Goal: Register for event/course

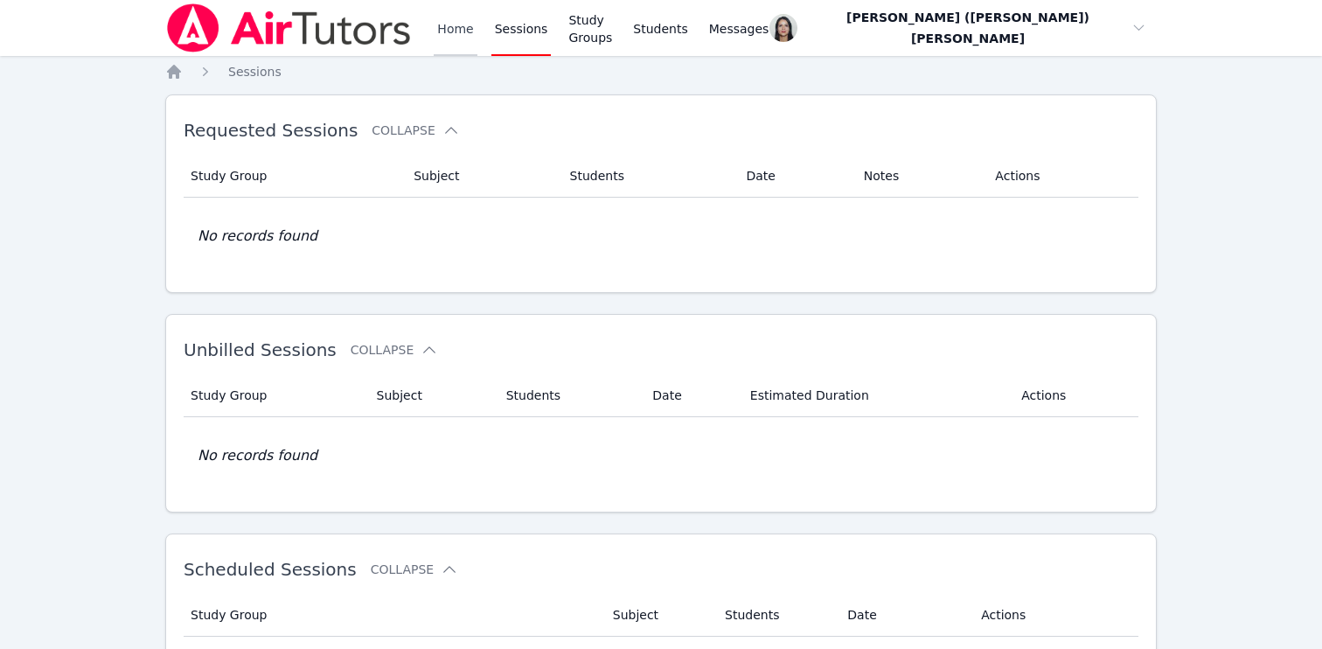
click at [456, 19] on link "Home" at bounding box center [455, 28] width 43 height 56
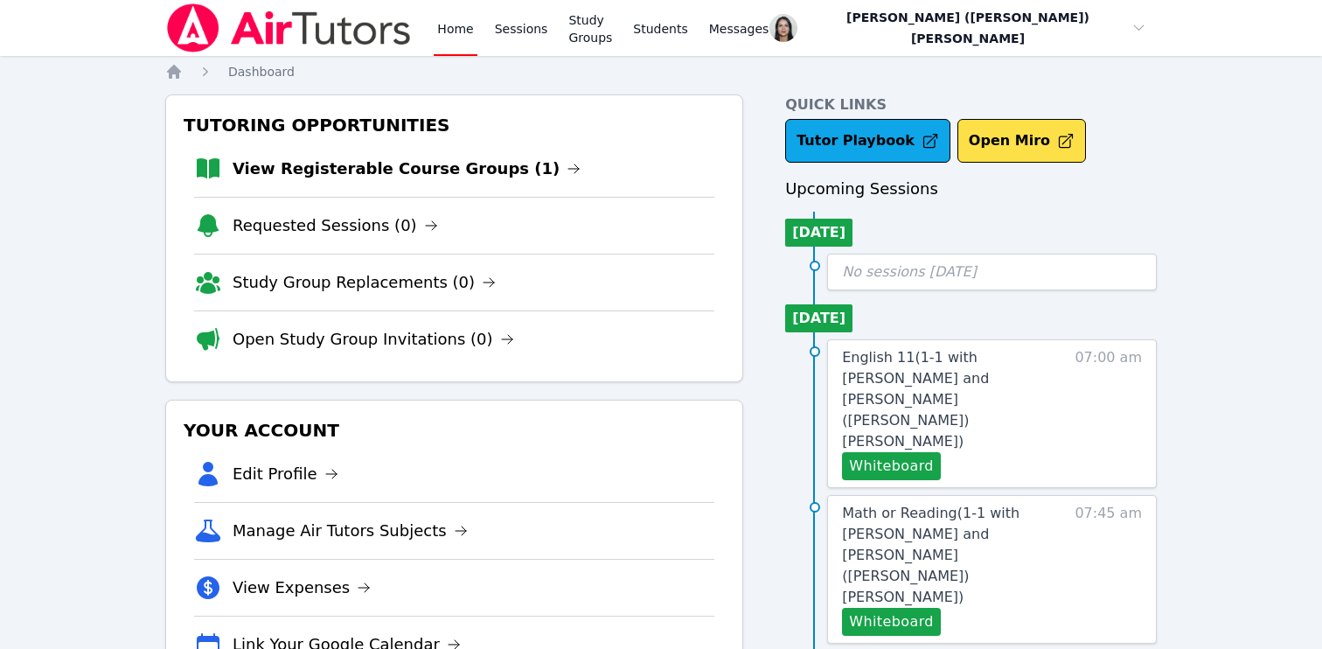
scroll to position [23, 0]
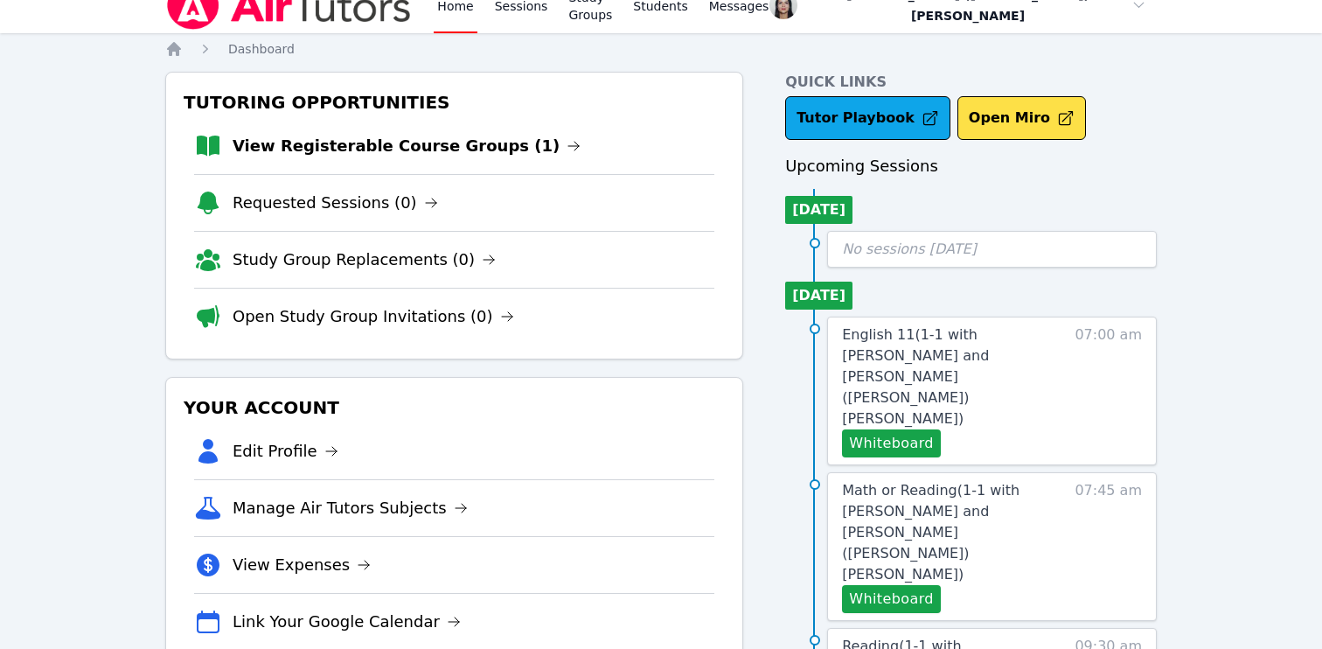
click at [435, 162] on li "View Registerable Course Groups (1)" at bounding box center [454, 146] width 520 height 56
click at [435, 151] on link "View Registerable Course Groups (1)" at bounding box center [407, 146] width 348 height 24
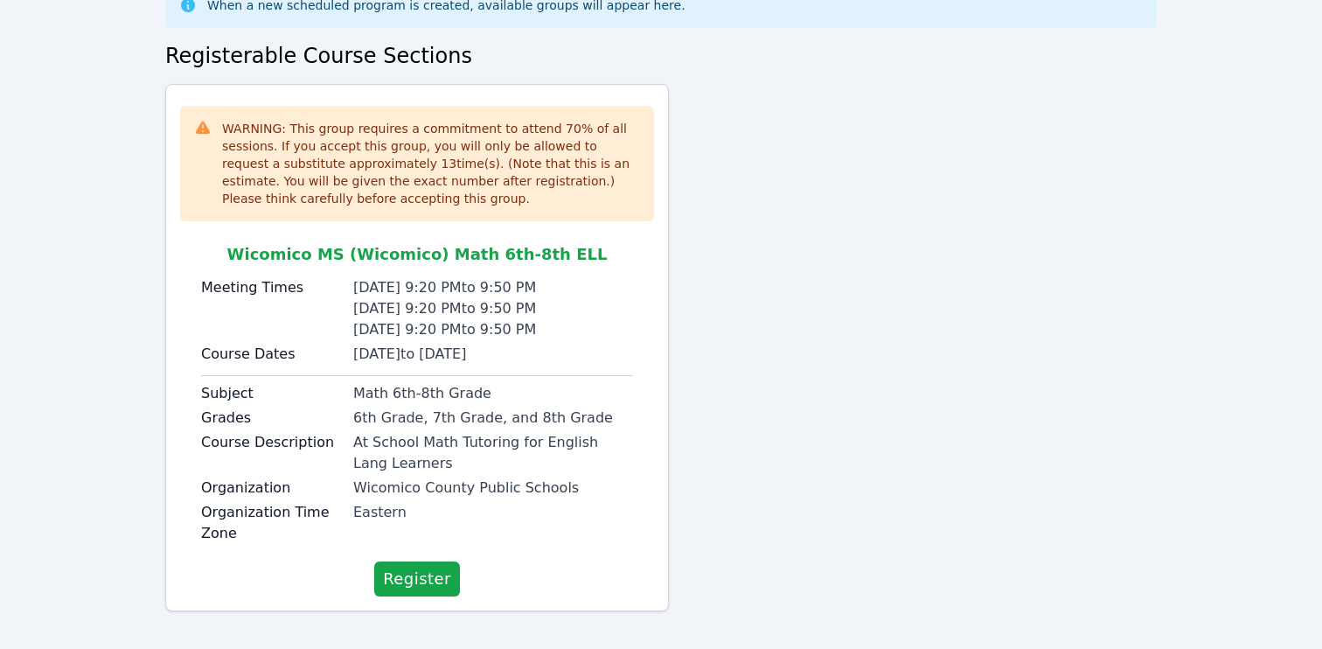
scroll to position [123, 0]
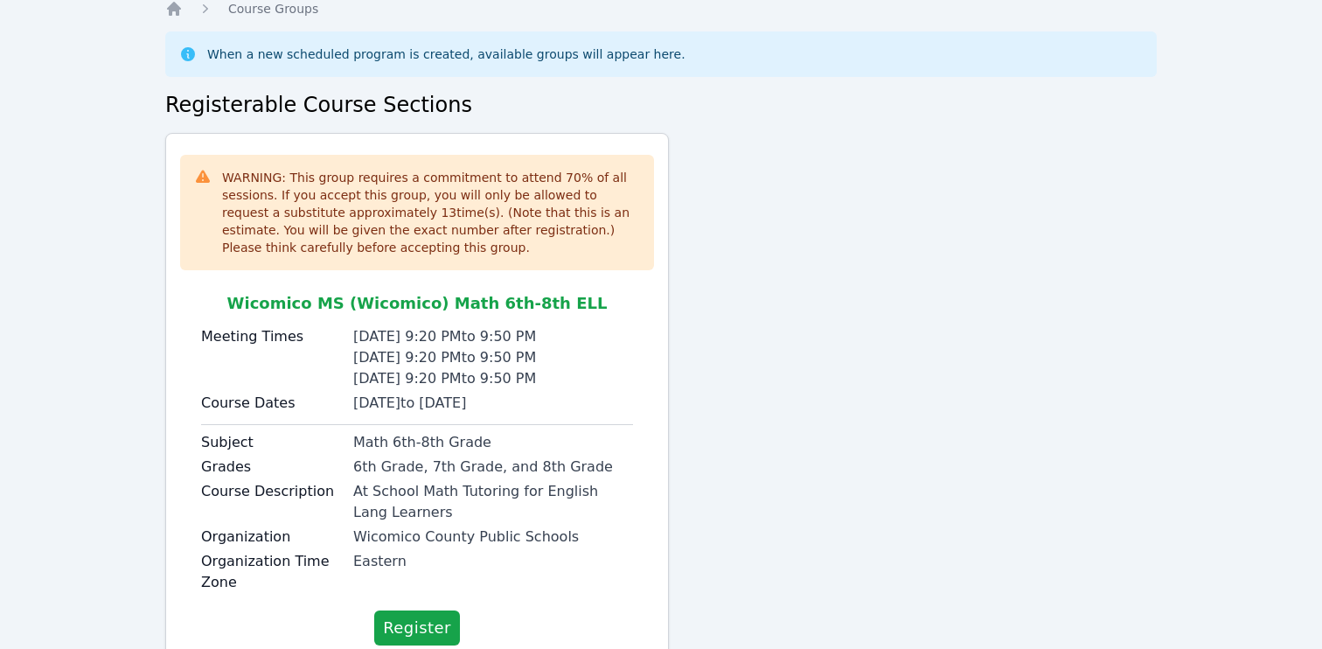
scroll to position [123, 0]
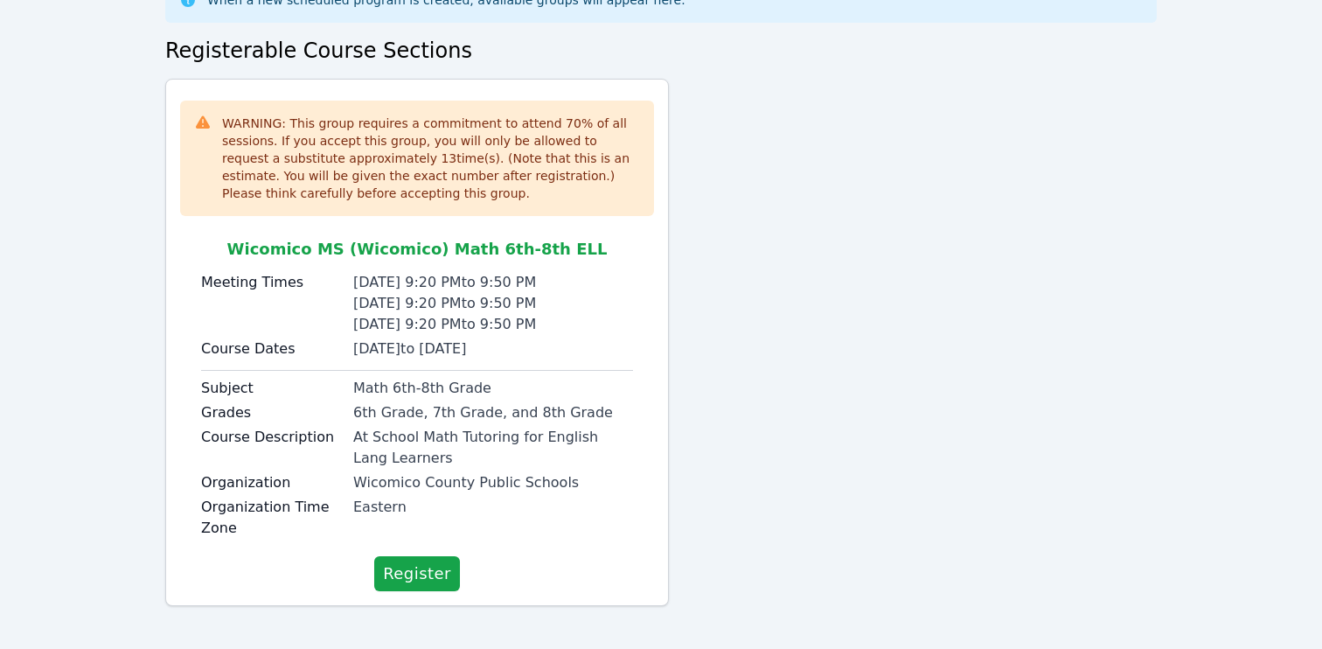
scroll to position [123, 0]
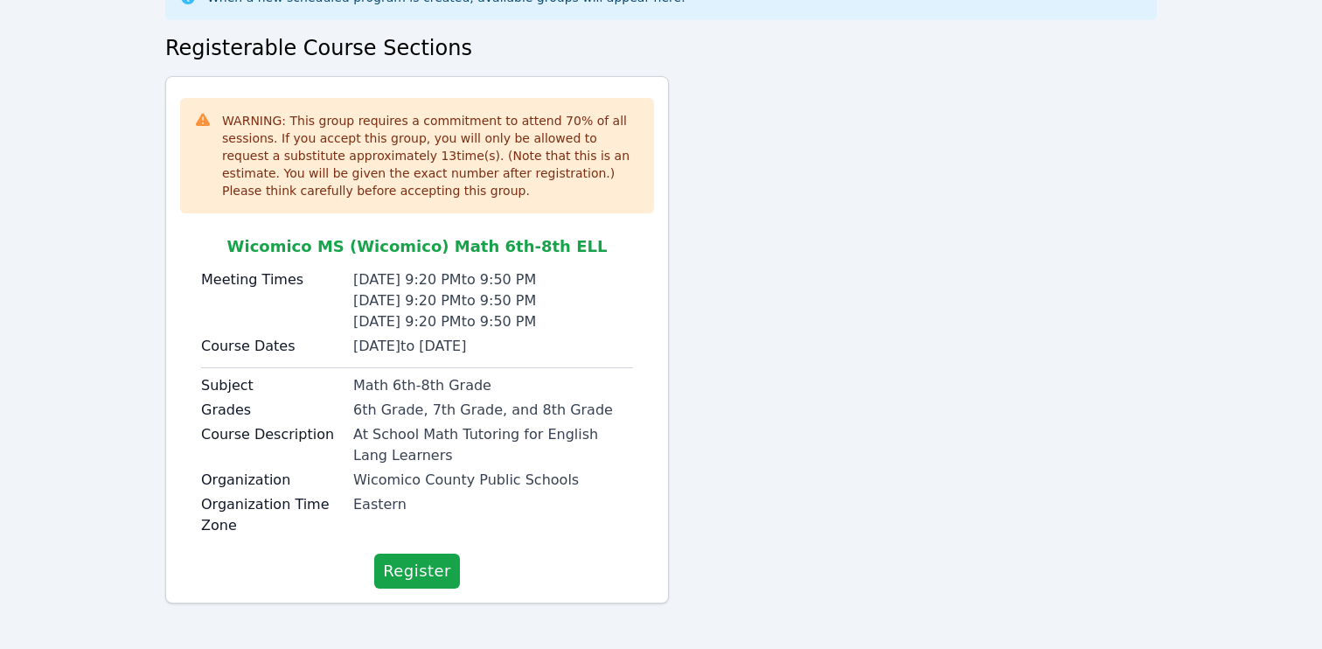
scroll to position [123, 0]
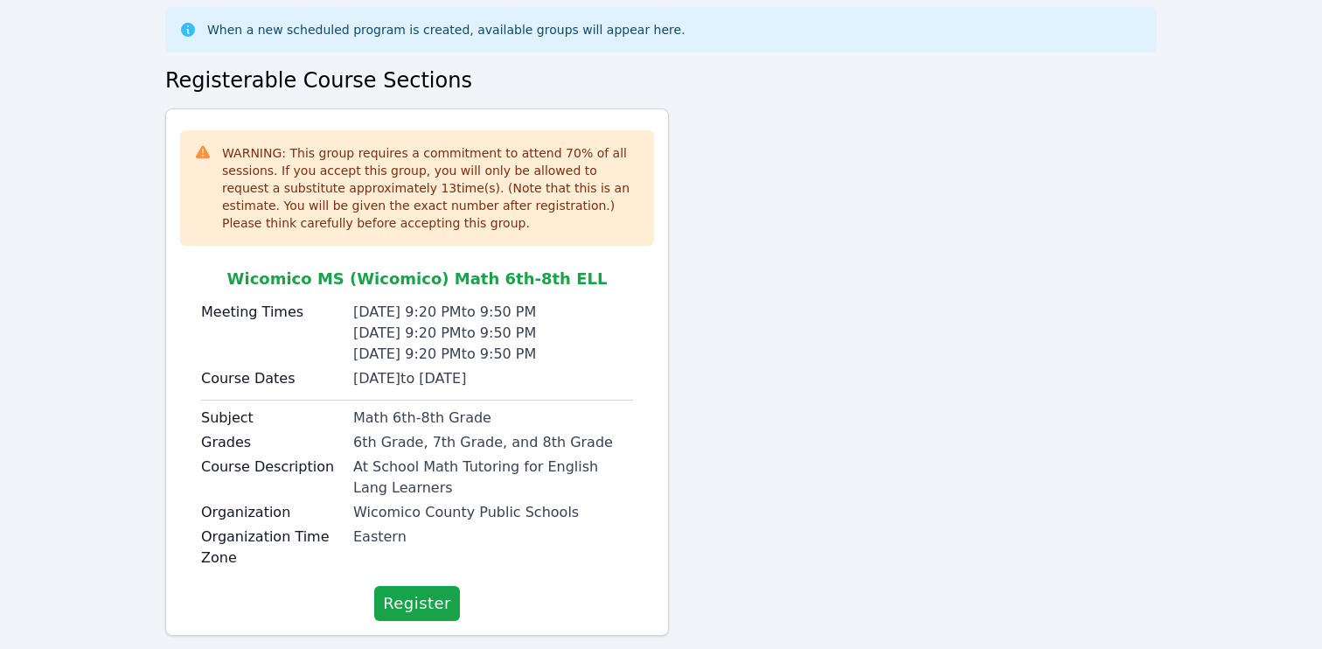
scroll to position [123, 0]
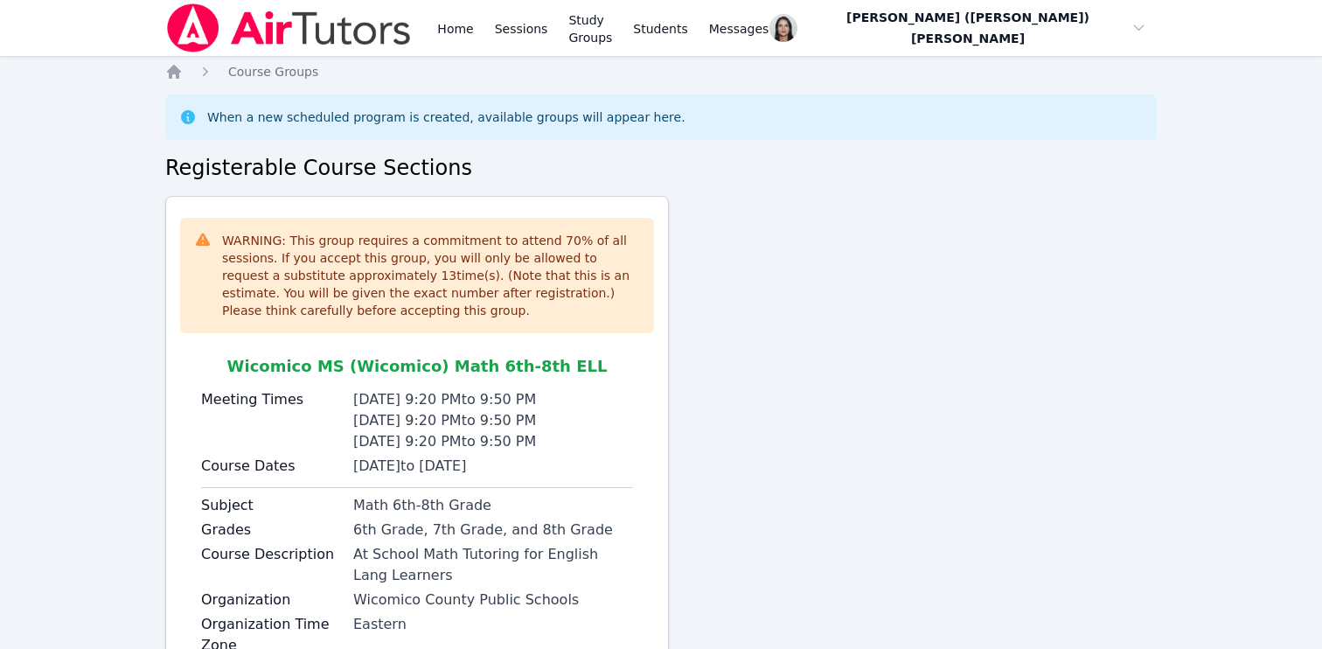
scroll to position [123, 0]
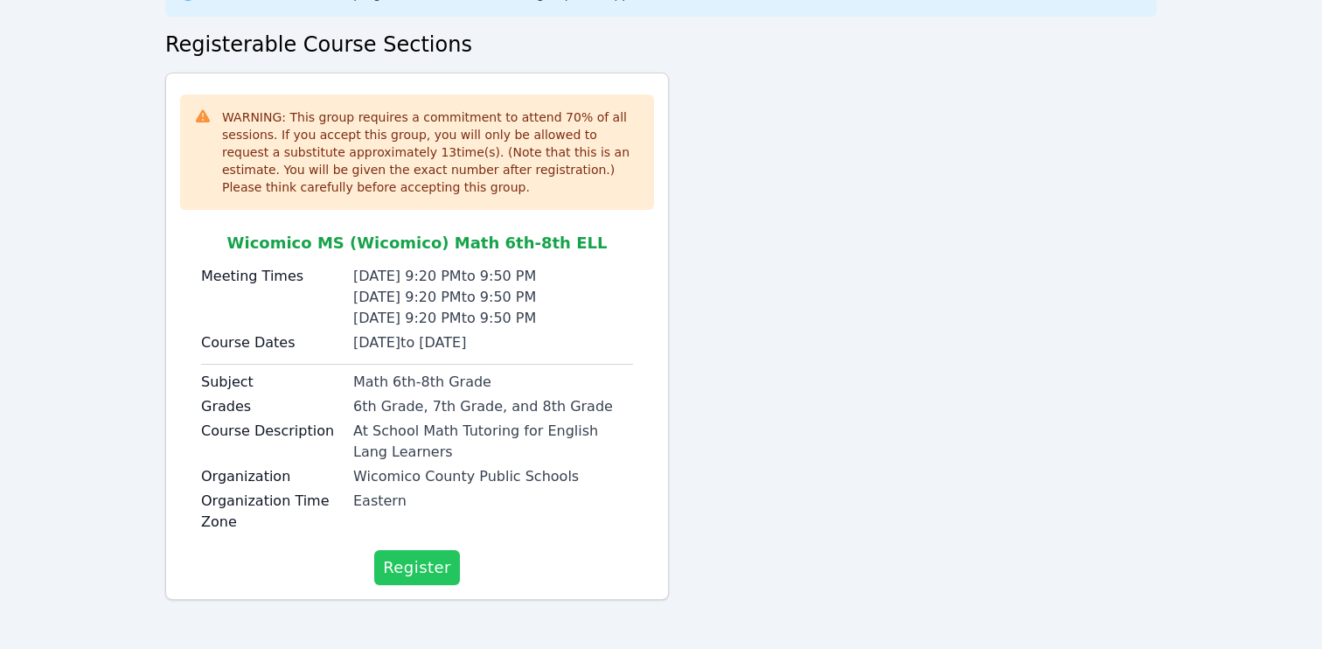
click at [415, 560] on span "Register" at bounding box center [417, 567] width 68 height 24
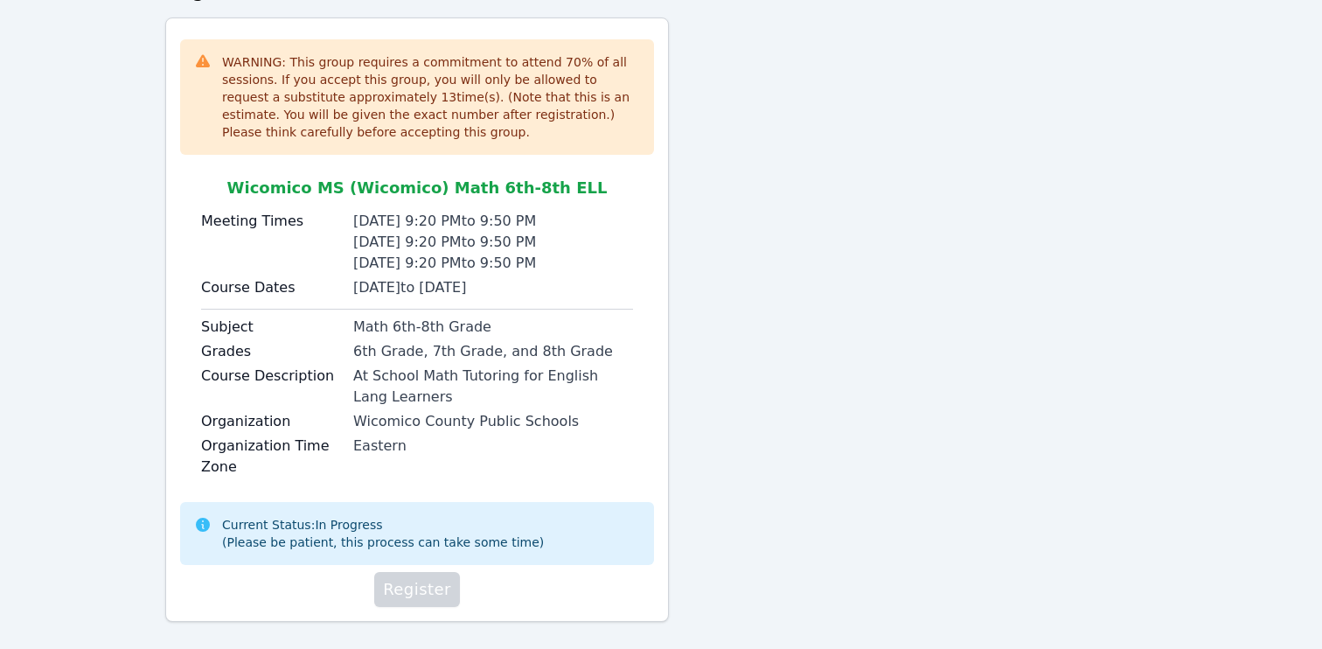
scroll to position [200, 0]
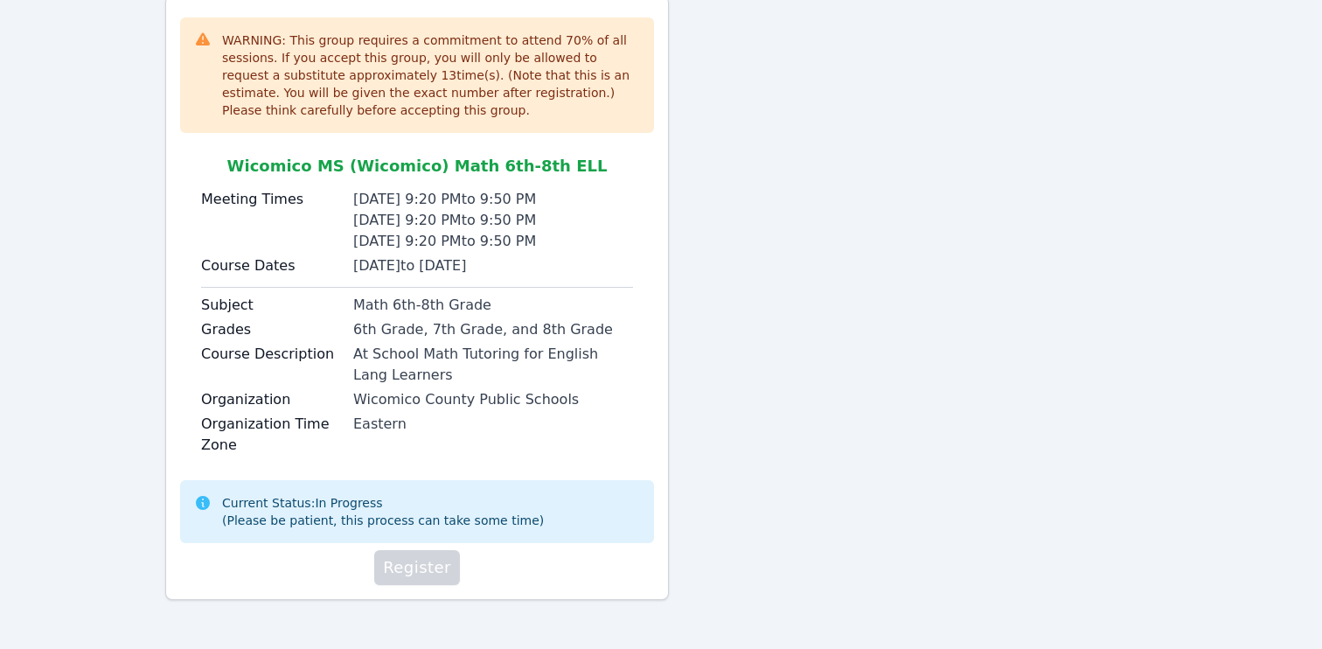
click at [615, 434] on div "Eastern" at bounding box center [493, 424] width 280 height 21
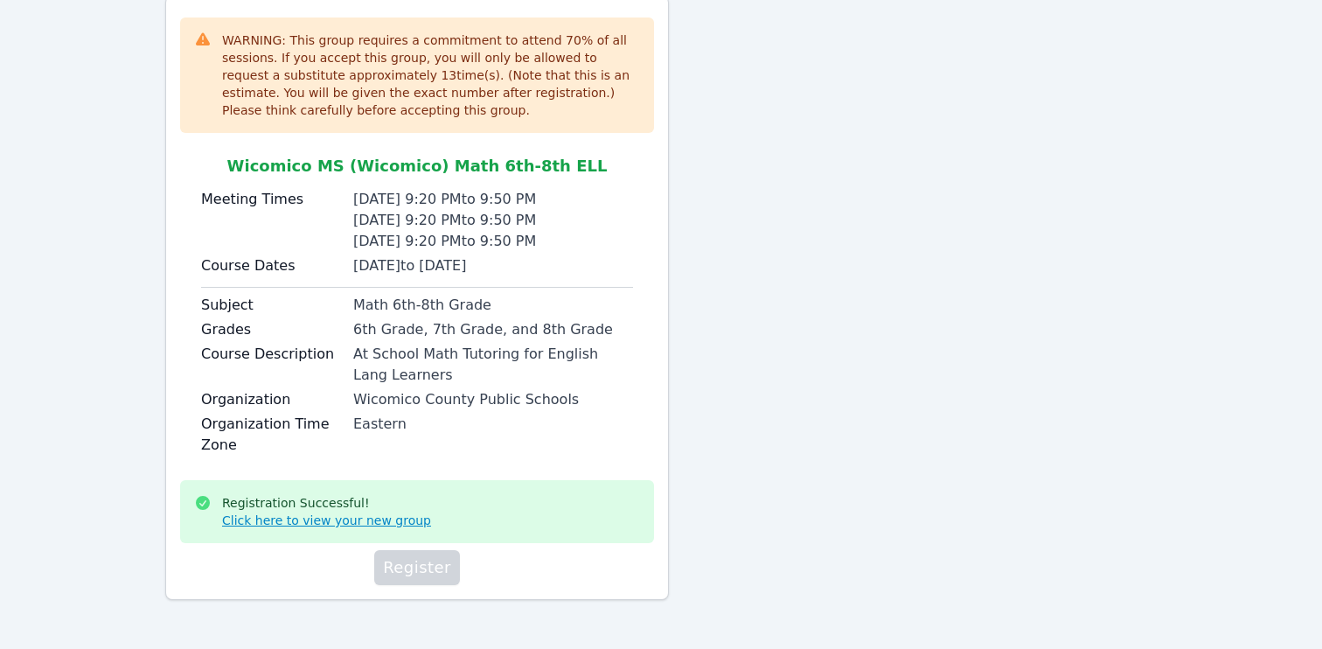
click at [382, 521] on link "Click here to view your new group" at bounding box center [326, 520] width 209 height 17
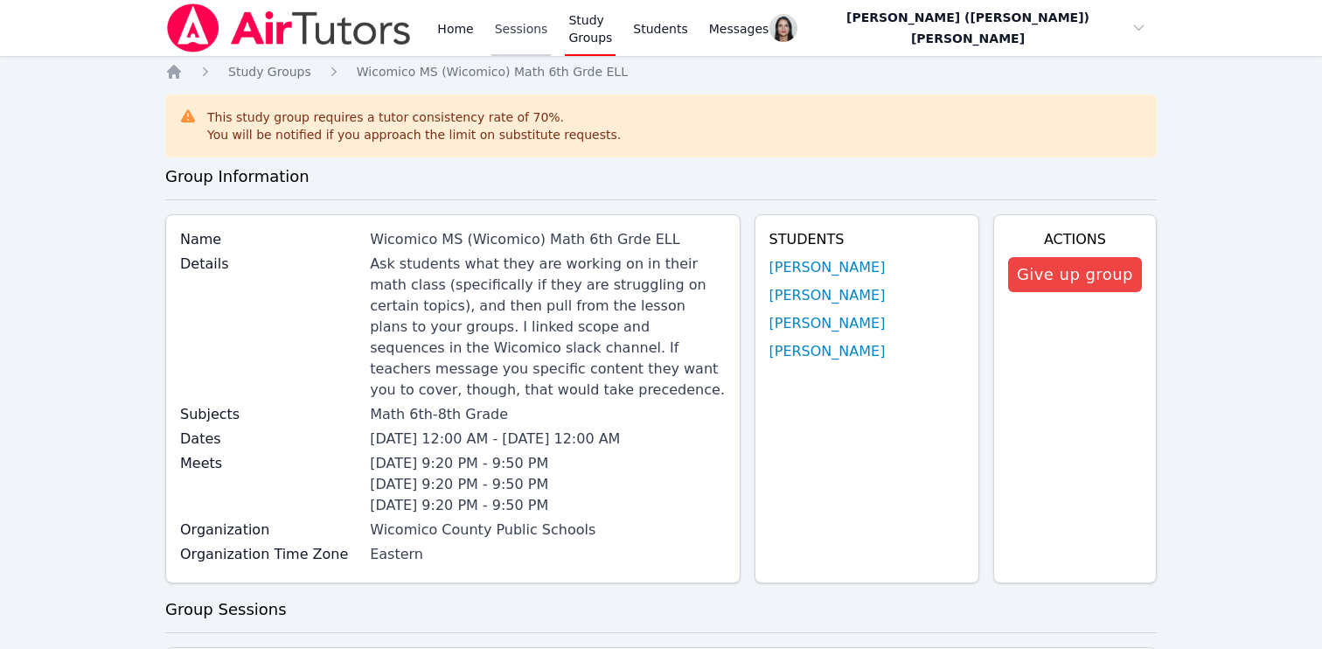
click at [526, 24] on link "Sessions" at bounding box center [521, 28] width 60 height 56
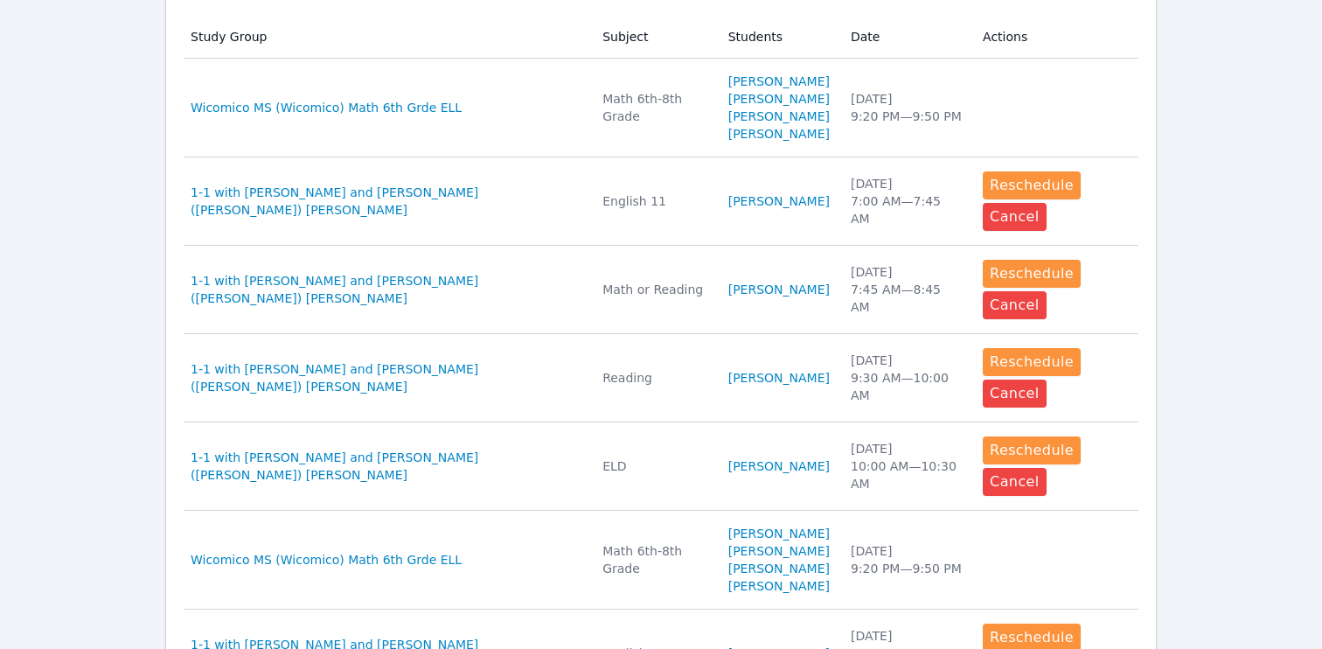
scroll to position [574, 0]
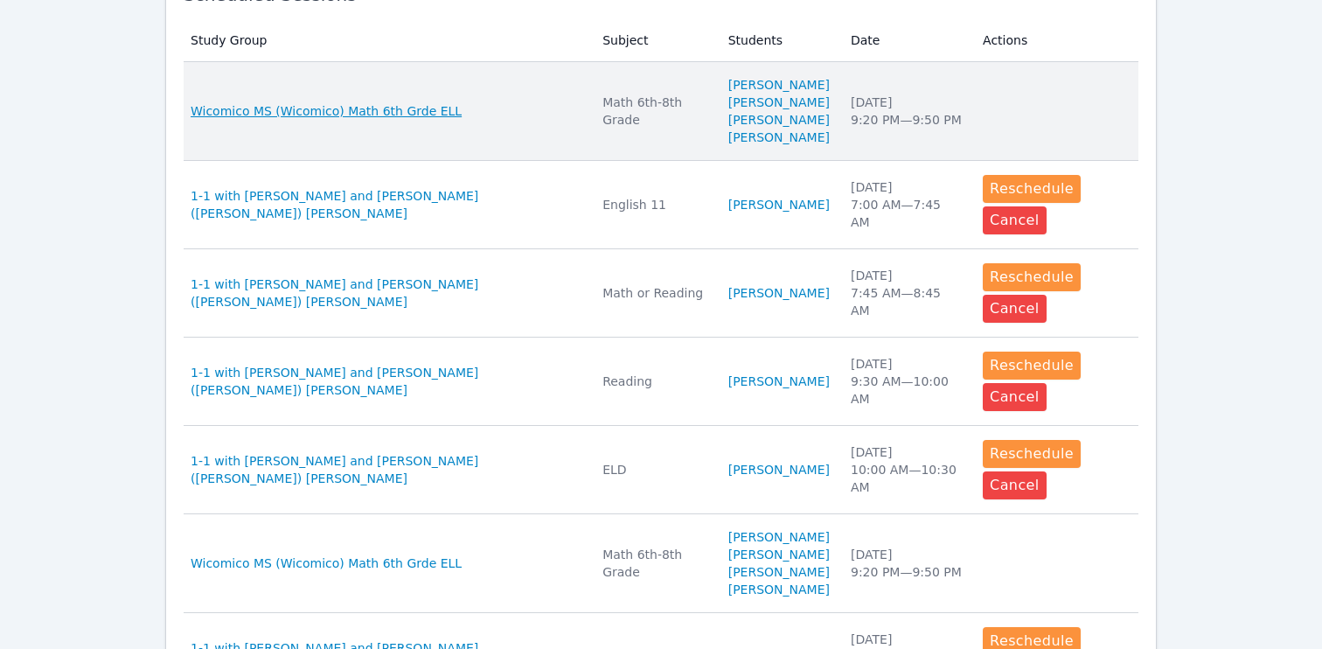
click at [336, 117] on span "Wicomico MS (Wicomico) Math 6th Grde ELL" at bounding box center [326, 110] width 271 height 17
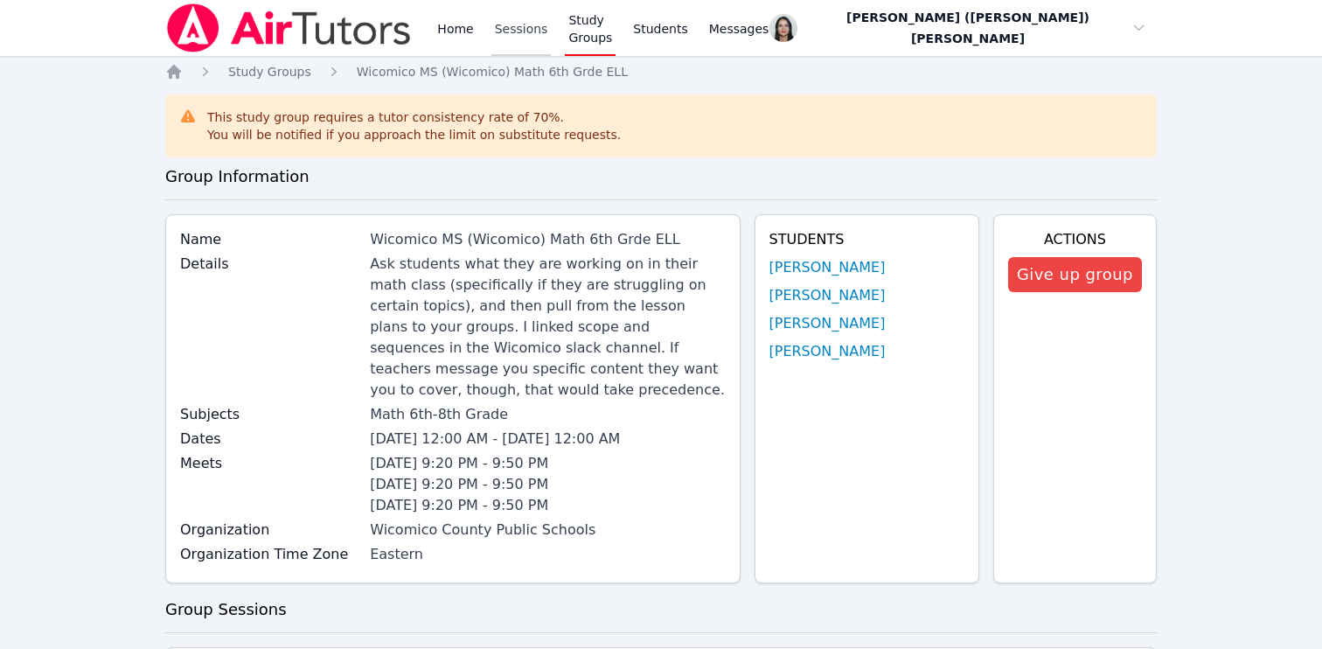
click at [524, 36] on link "Sessions" at bounding box center [521, 28] width 60 height 56
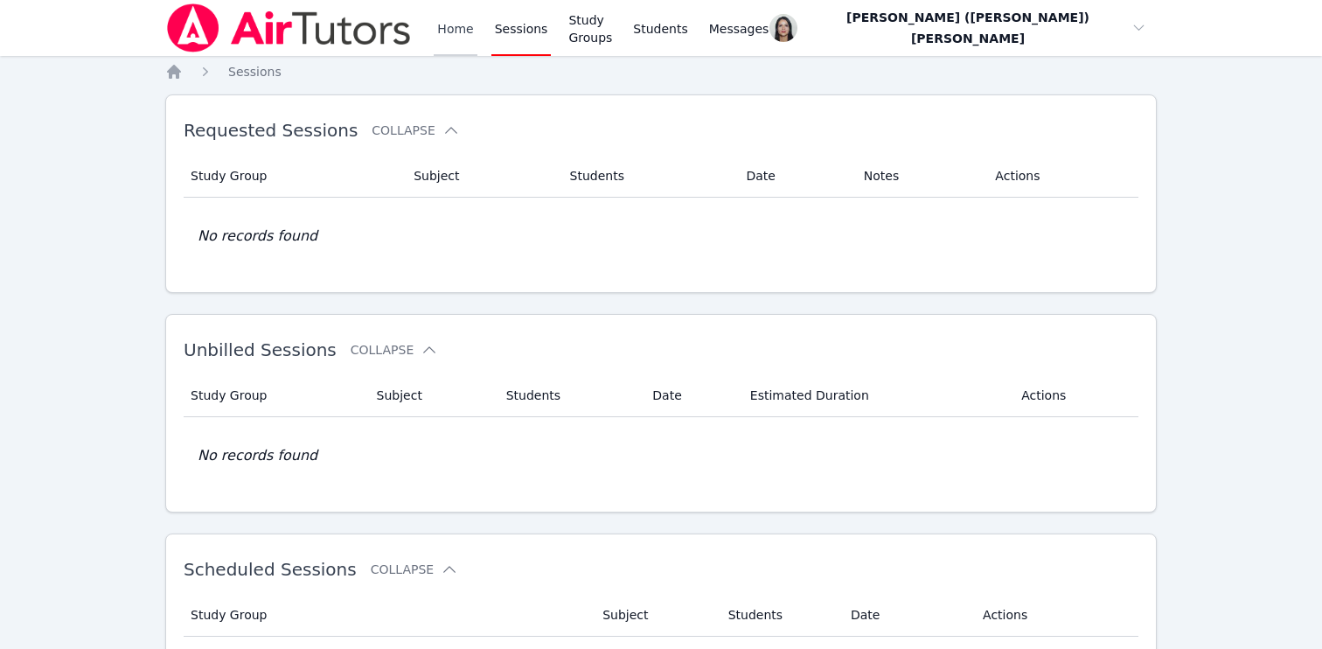
click at [451, 45] on link "Home" at bounding box center [455, 28] width 43 height 56
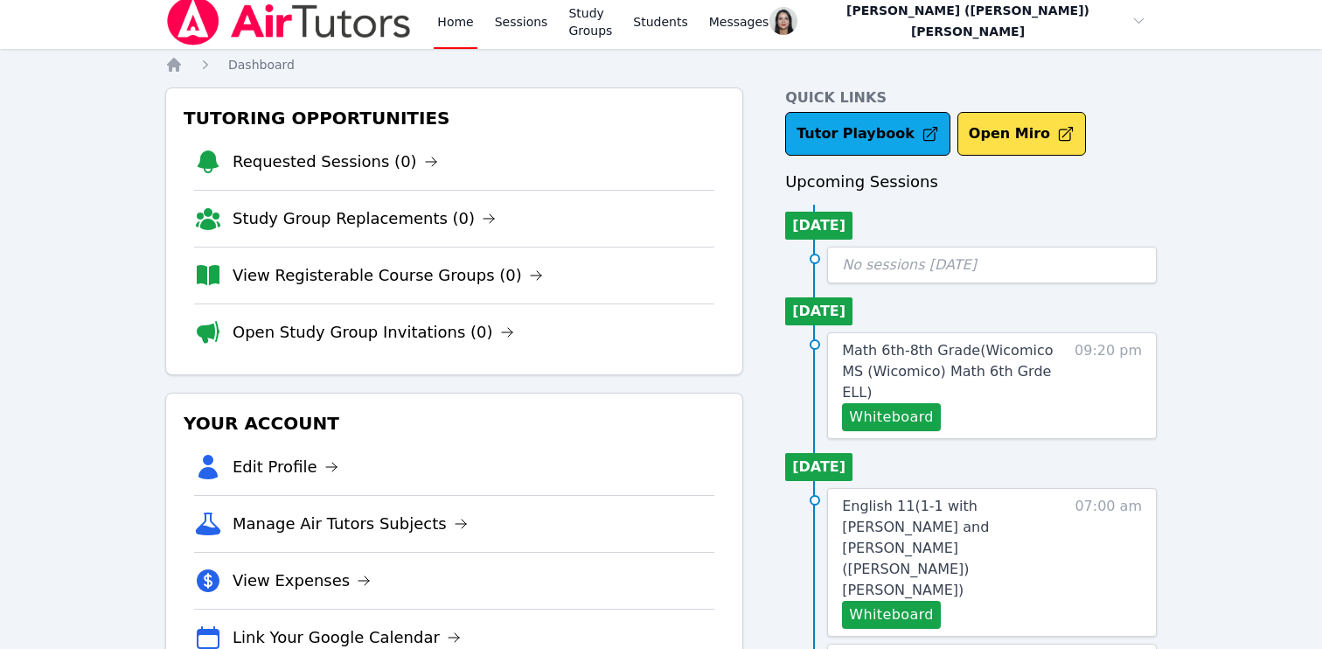
scroll to position [10, 0]
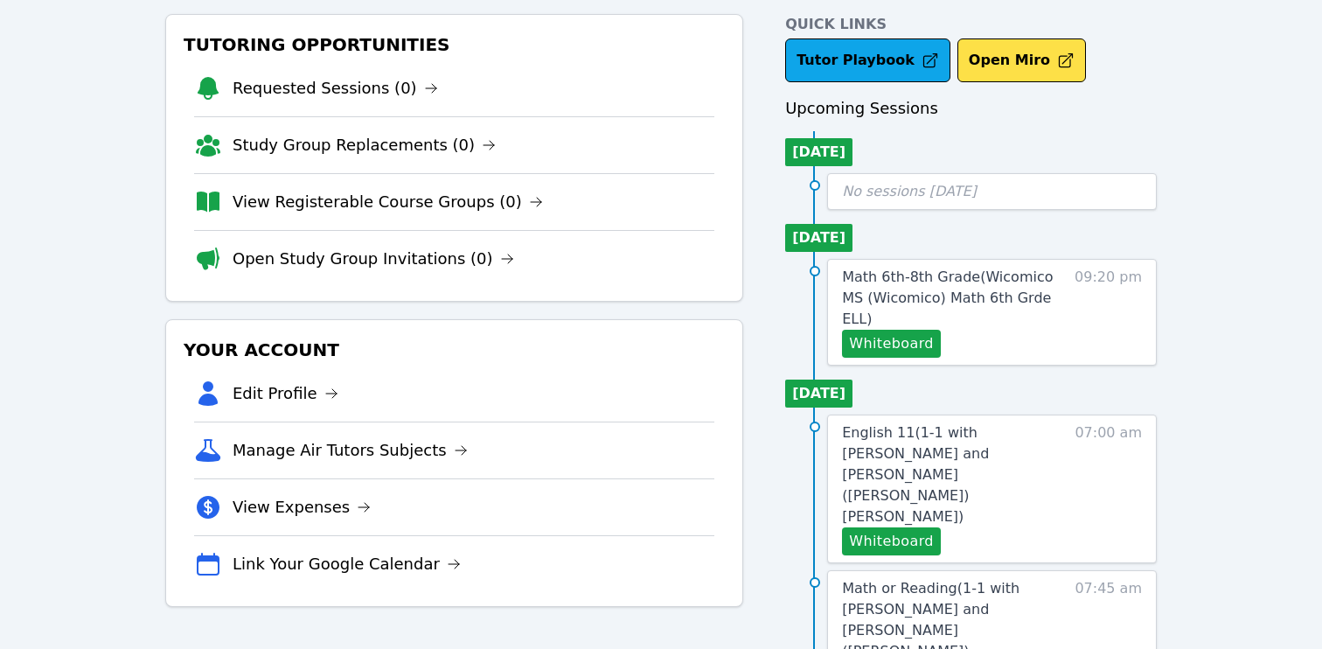
scroll to position [143, 0]
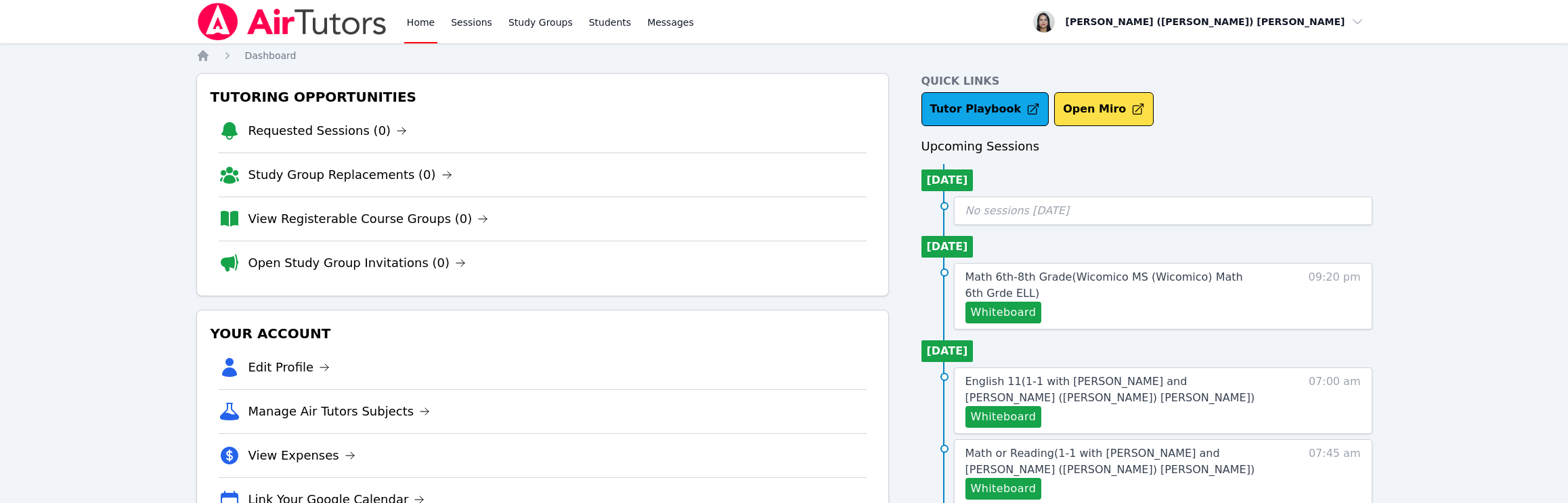
scroll to position [19, 0]
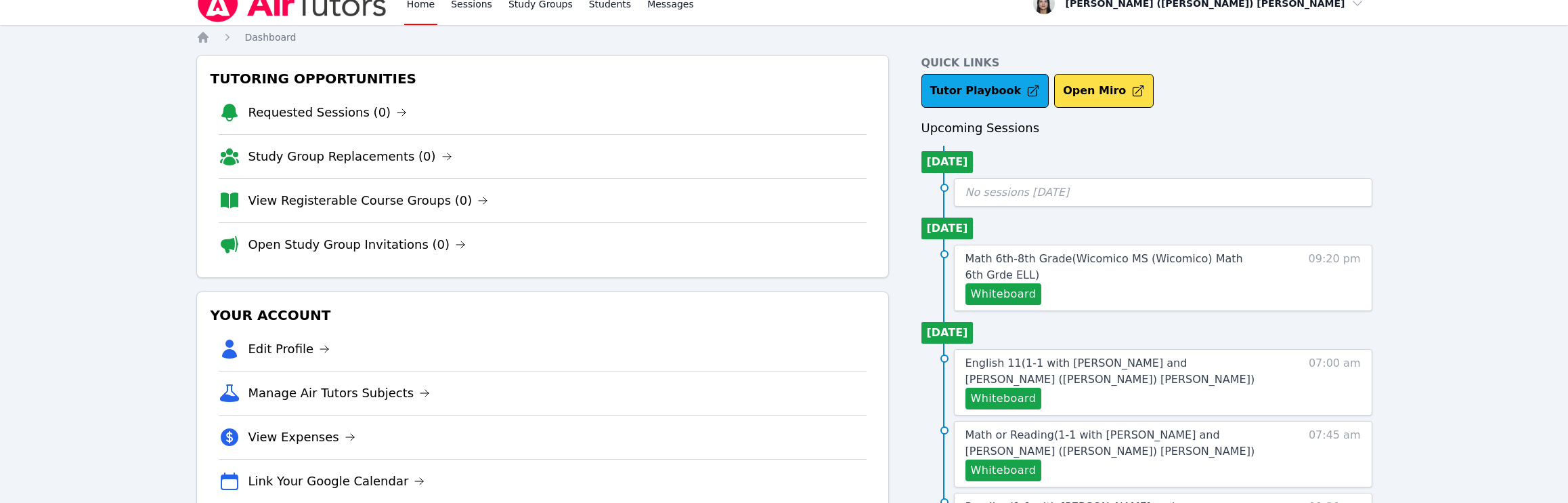
click at [1023, 119] on h3 "Upcoming Sessions" at bounding box center [1147, 128] width 451 height 19
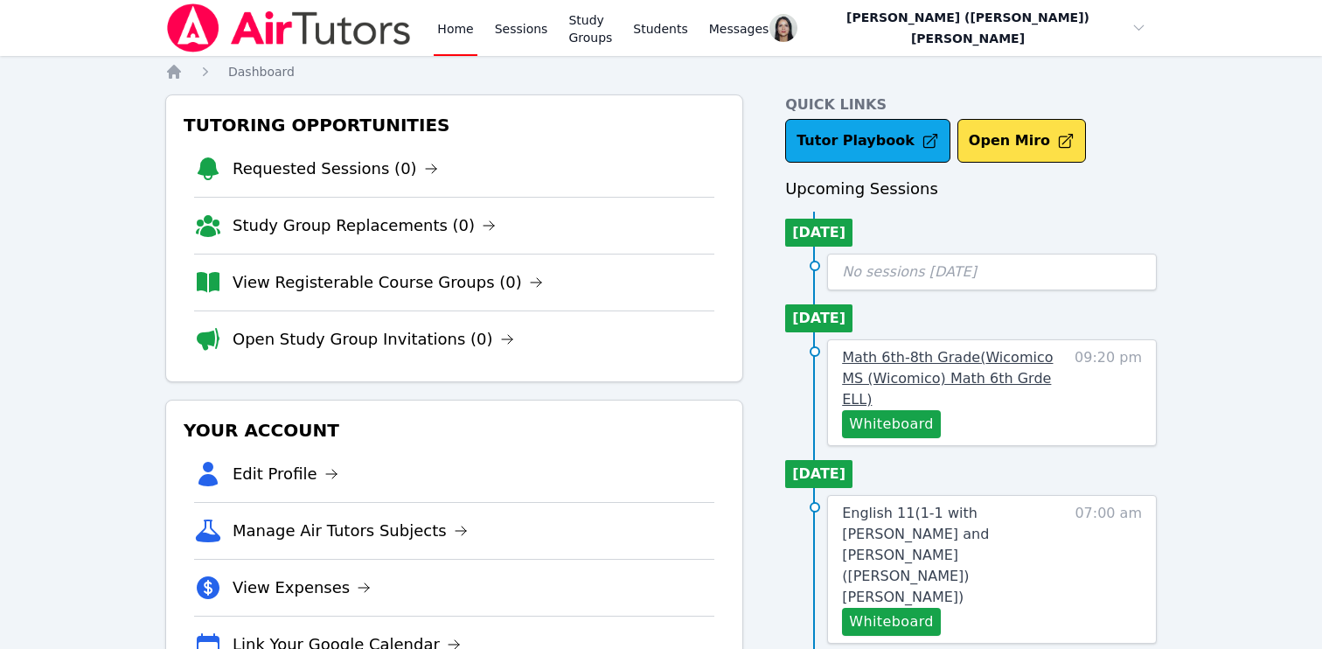
click at [878, 355] on span "Math 6th-8th Grade ( Wicomico MS (Wicomico) Math 6th Grde ELL )" at bounding box center [947, 378] width 211 height 59
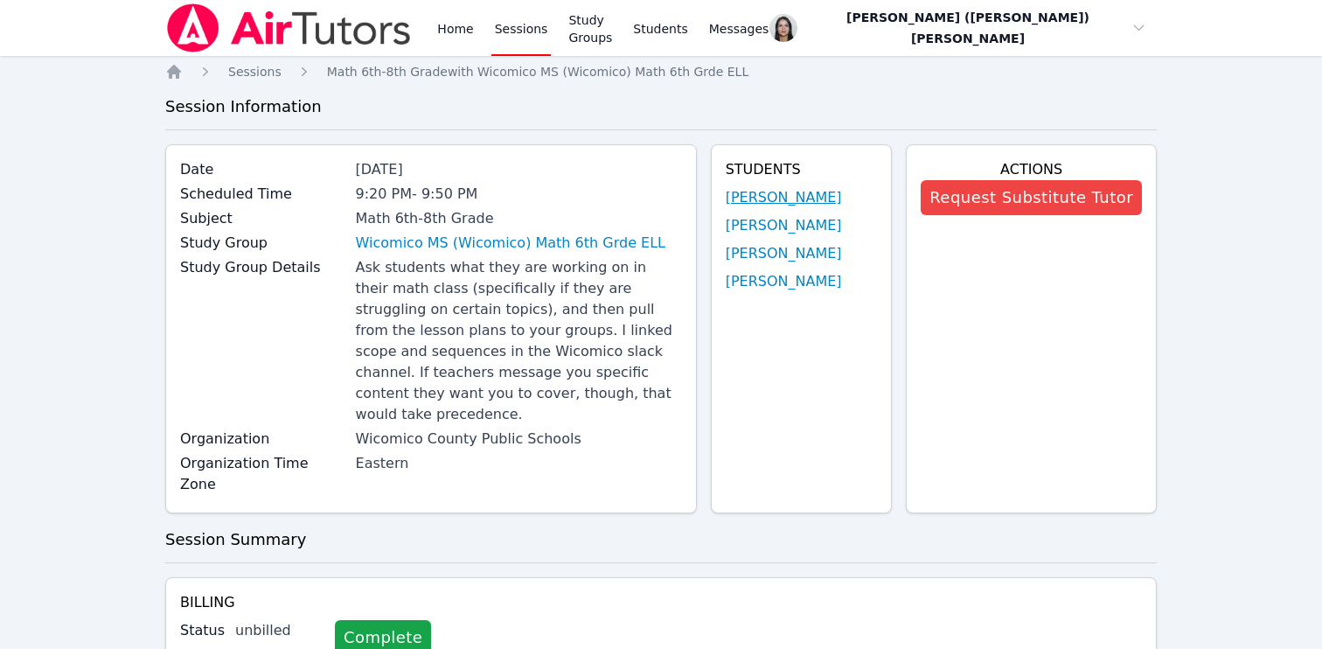
click at [782, 194] on link "Samuel Mireles Santillan" at bounding box center [784, 197] width 116 height 21
click at [747, 224] on link "Yeslhy Ventura Yanes" at bounding box center [784, 225] width 116 height 21
click at [728, 262] on link "Savannah Riggin" at bounding box center [784, 253] width 116 height 21
click at [736, 279] on link "Joao Lucas Reis" at bounding box center [784, 281] width 116 height 21
click at [446, 28] on link "Home" at bounding box center [455, 28] width 43 height 56
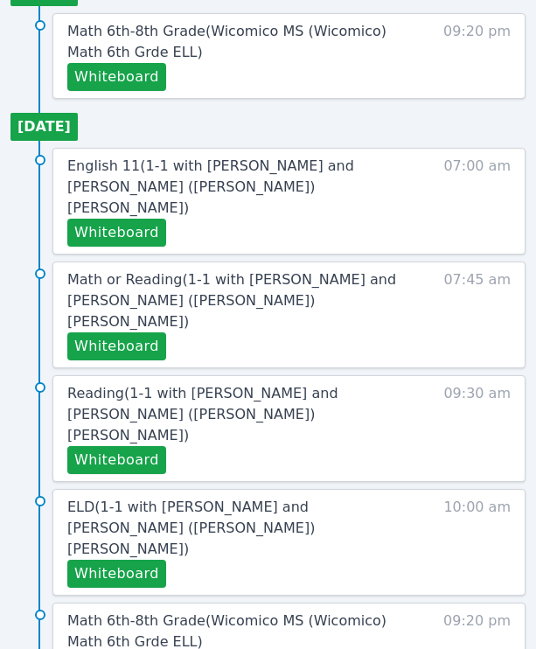
scroll to position [930, 0]
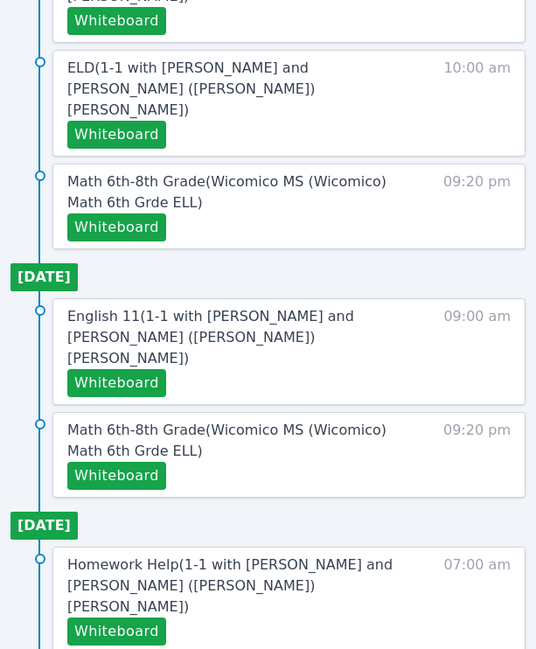
scroll to position [1375, 0]
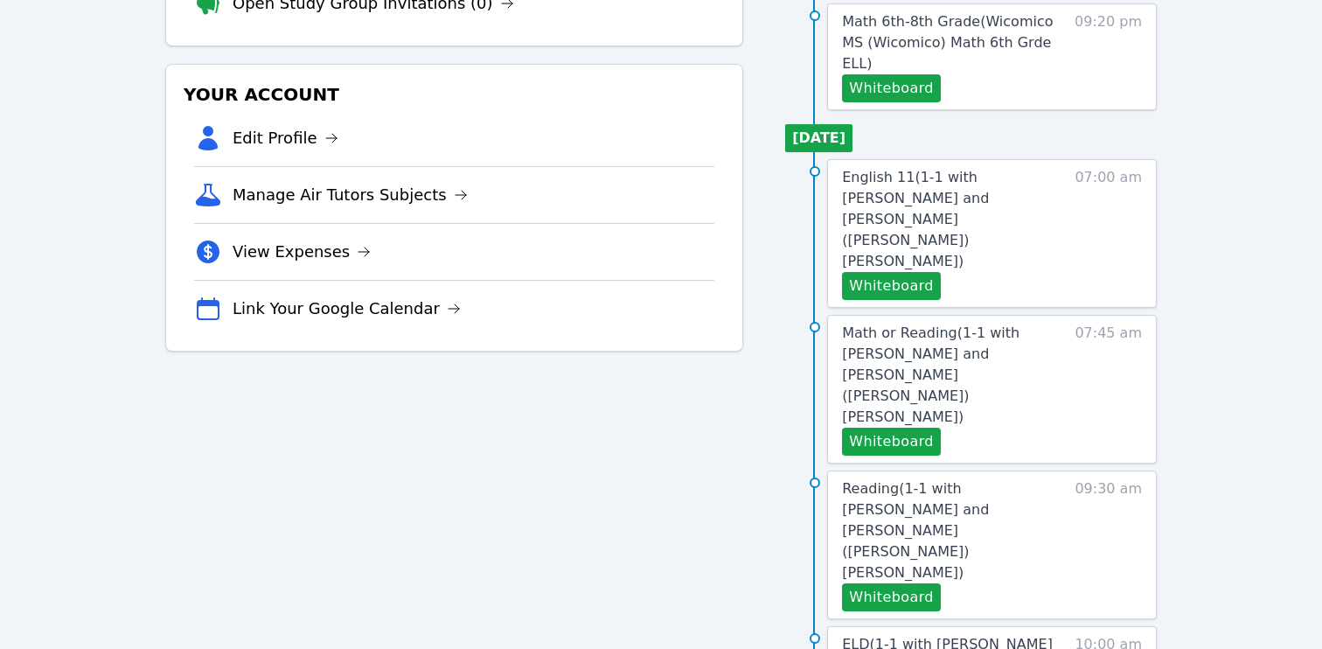
scroll to position [339, 0]
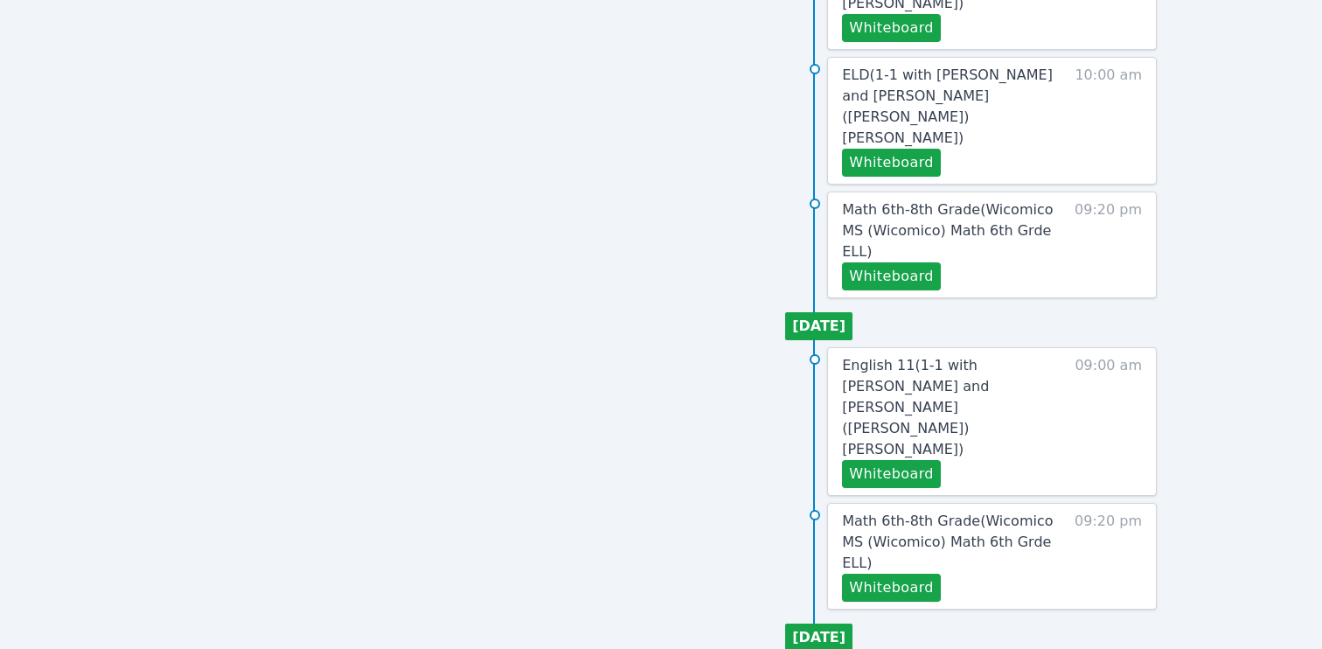
scroll to position [925, 0]
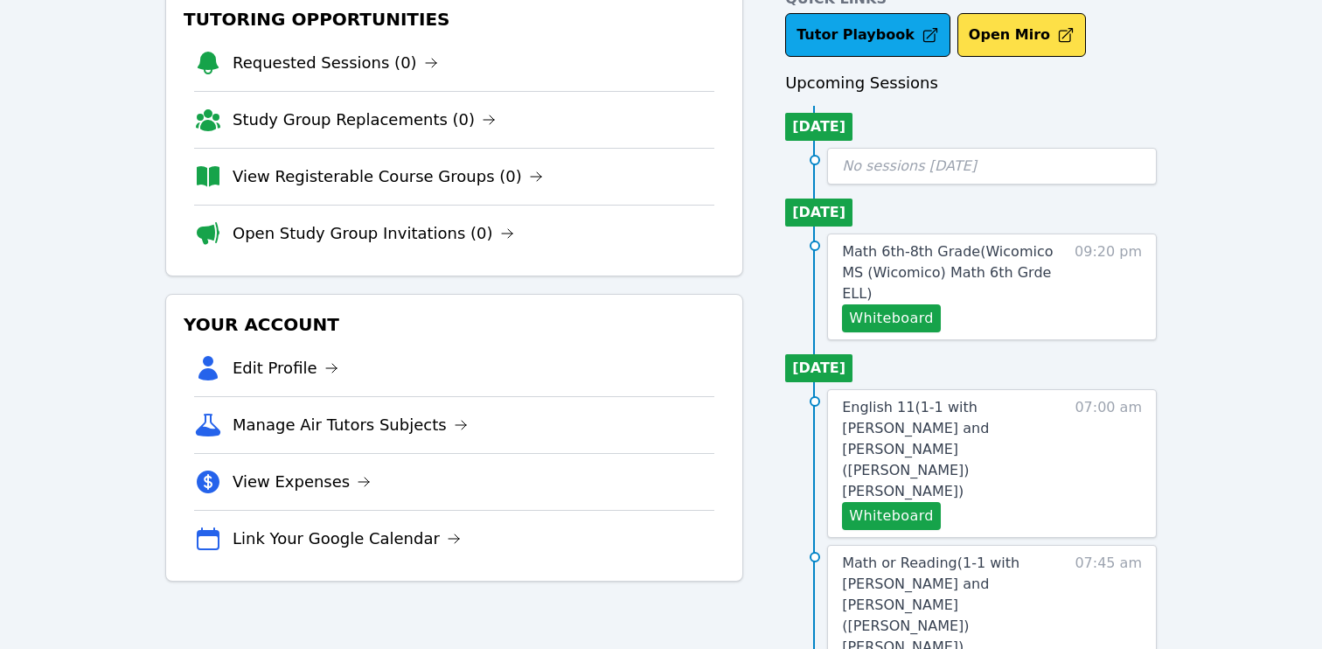
scroll to position [107, 0]
